Goal: Transaction & Acquisition: Purchase product/service

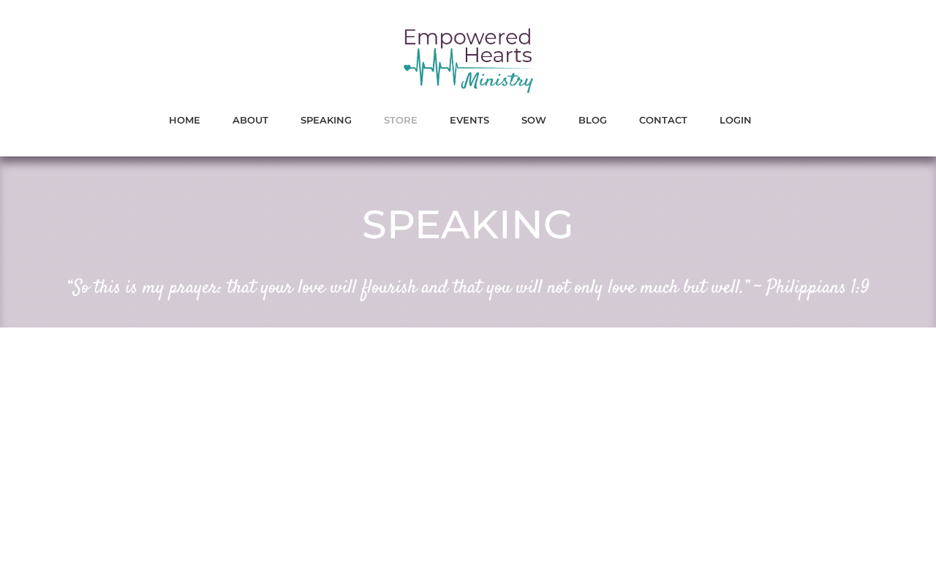
click at [407, 126] on span "STORE" at bounding box center [401, 119] width 34 height 19
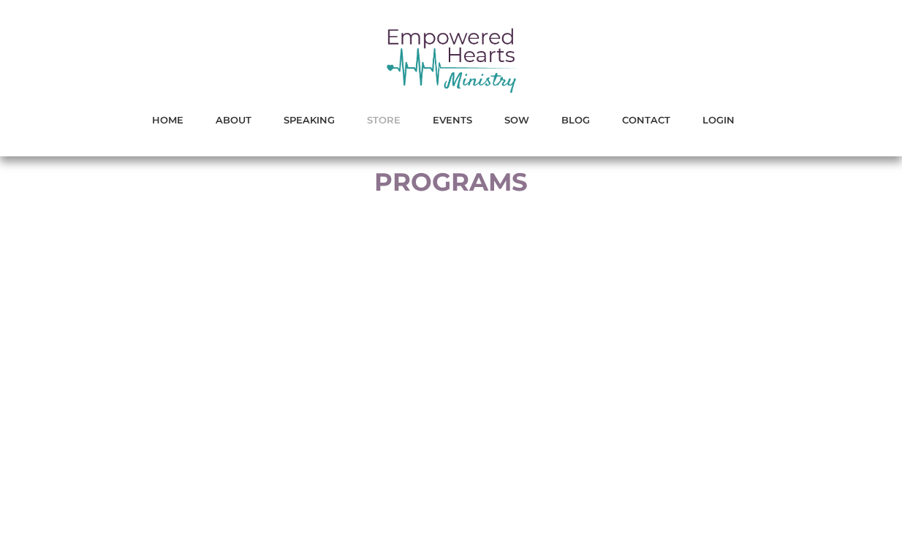
click at [390, 129] on span "STORE" at bounding box center [384, 119] width 34 height 19
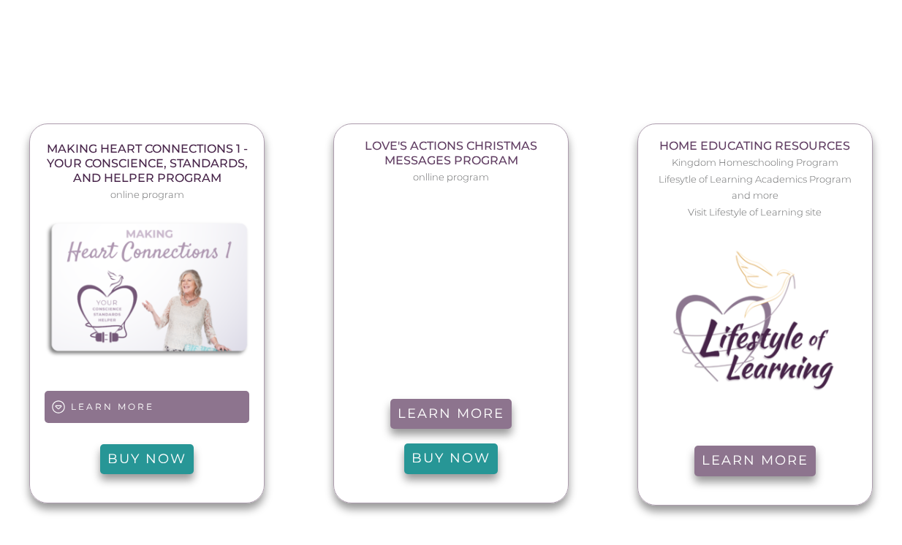
scroll to position [961, 0]
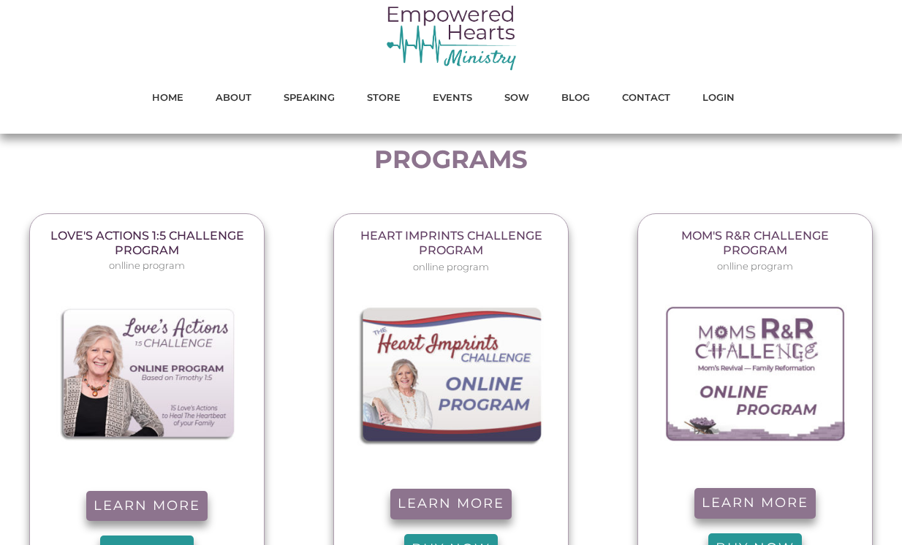
scroll to position [0, 0]
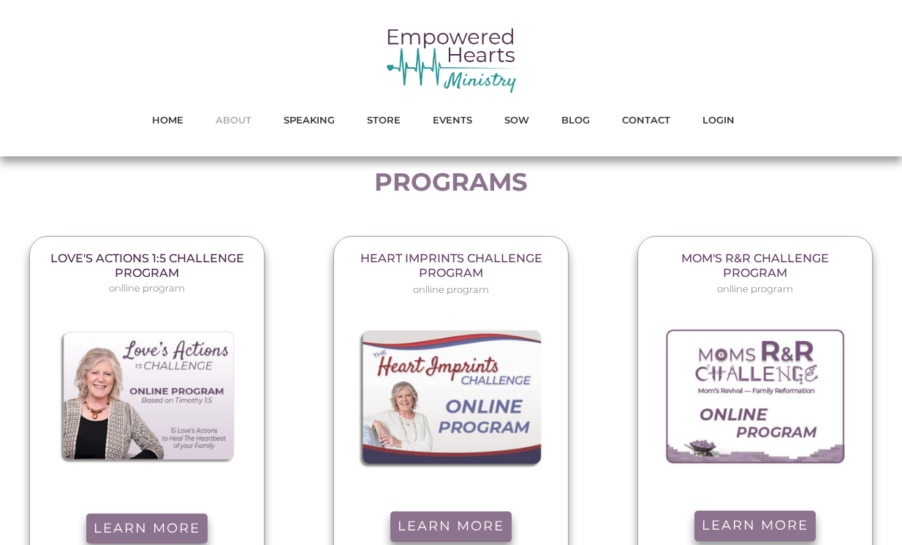
click at [249, 120] on span "ABOUT" at bounding box center [234, 119] width 36 height 19
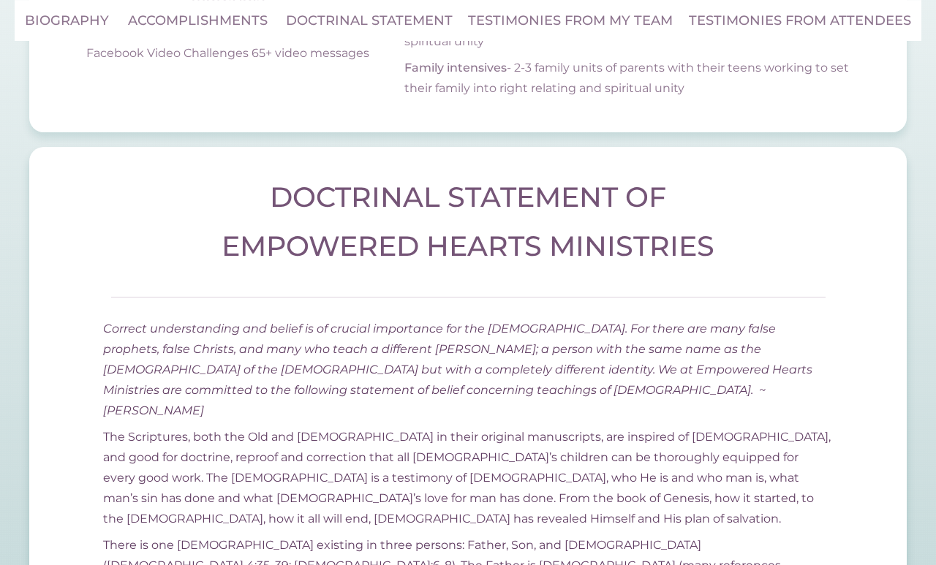
scroll to position [5092, 0]
